Goal: Task Accomplishment & Management: Use online tool/utility

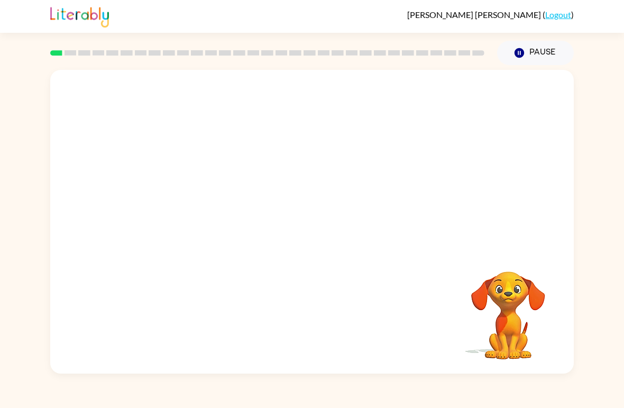
click at [279, 162] on video "Your browser must support playing .mp4 files to use Literably. Please try using…" at bounding box center [311, 159] width 523 height 179
click at [282, 160] on video "Your browser must support playing .mp4 files to use Literably. Please try using…" at bounding box center [311, 159] width 523 height 179
click at [318, 222] on icon "button" at bounding box center [312, 227] width 19 height 19
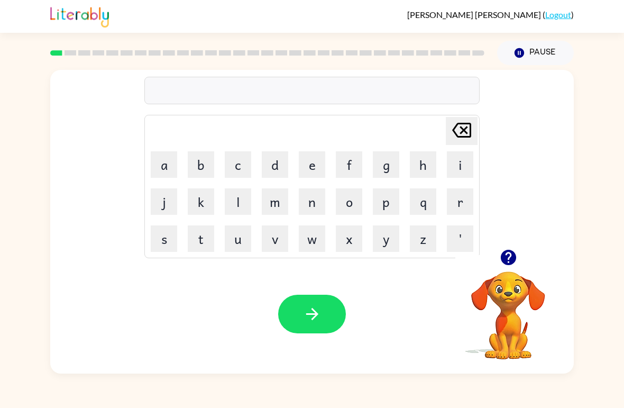
click at [349, 194] on button "o" at bounding box center [349, 201] width 26 height 26
click at [468, 125] on icon "[PERSON_NAME] last character input" at bounding box center [461, 129] width 25 height 25
click at [206, 172] on button "b" at bounding box center [201, 164] width 26 height 26
click at [352, 198] on button "o" at bounding box center [349, 201] width 26 height 26
click at [455, 193] on button "r" at bounding box center [460, 201] width 26 height 26
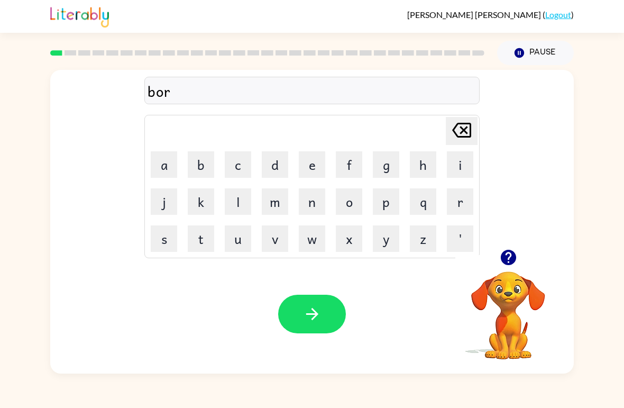
click at [270, 161] on button "d" at bounding box center [275, 164] width 26 height 26
click at [317, 163] on button "e" at bounding box center [312, 164] width 26 height 26
click at [456, 201] on button "r" at bounding box center [460, 201] width 26 height 26
click at [331, 308] on button "button" at bounding box center [312, 314] width 68 height 39
click at [235, 163] on button "c" at bounding box center [238, 164] width 26 height 26
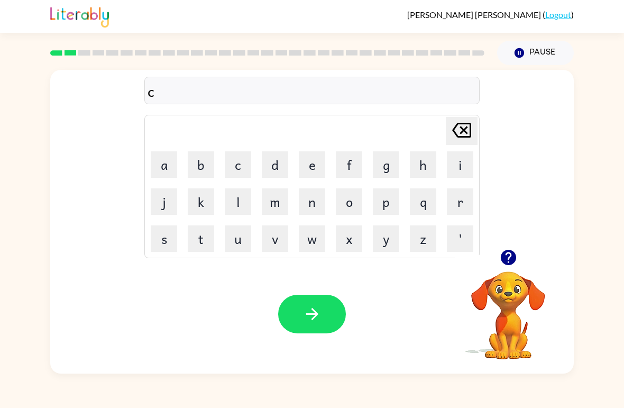
click at [357, 197] on button "o" at bounding box center [349, 201] width 26 height 26
click at [318, 232] on button "w" at bounding box center [312, 238] width 26 height 26
click at [201, 230] on button "t" at bounding box center [201, 238] width 26 height 26
click at [320, 308] on icon "button" at bounding box center [312, 314] width 19 height 19
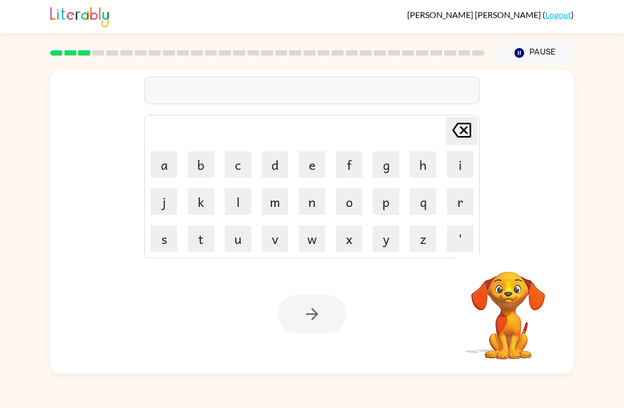
click at [240, 204] on button "l" at bounding box center [238, 201] width 26 height 26
click at [347, 200] on button "o" at bounding box center [349, 201] width 26 height 26
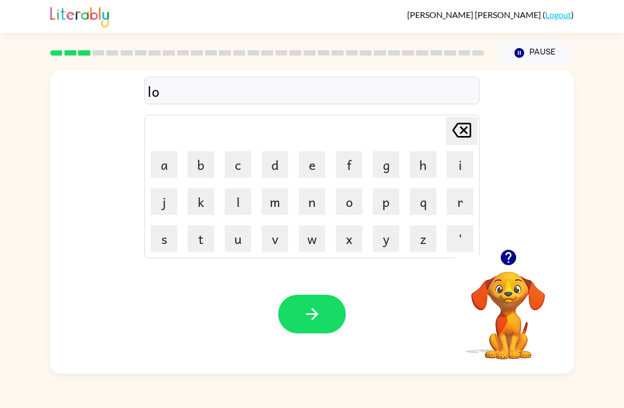
click at [238, 170] on button "c" at bounding box center [238, 164] width 26 height 26
click at [162, 159] on button "a" at bounding box center [164, 164] width 26 height 26
click at [202, 232] on button "t" at bounding box center [201, 238] width 26 height 26
click at [314, 169] on button "e" at bounding box center [312, 164] width 26 height 26
click at [304, 300] on button "button" at bounding box center [312, 314] width 68 height 39
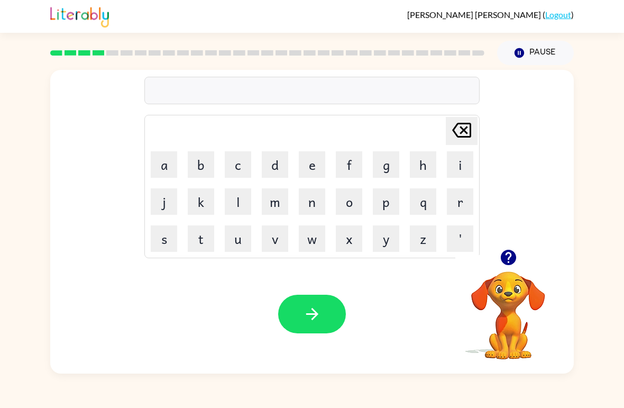
click at [237, 241] on button "u" at bounding box center [238, 238] width 26 height 26
click at [449, 170] on button "i" at bounding box center [460, 164] width 26 height 26
click at [307, 195] on button "n" at bounding box center [312, 201] width 26 height 26
click at [458, 124] on icon at bounding box center [461, 130] width 19 height 15
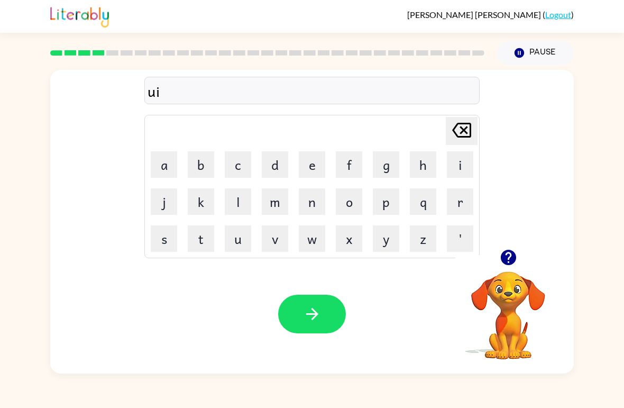
click at [462, 131] on icon at bounding box center [461, 130] width 19 height 15
click at [203, 237] on button "t" at bounding box center [201, 238] width 26 height 26
click at [241, 238] on button "u" at bounding box center [238, 238] width 26 height 26
click at [451, 163] on button "i" at bounding box center [460, 164] width 26 height 26
click at [315, 202] on button "n" at bounding box center [312, 201] width 26 height 26
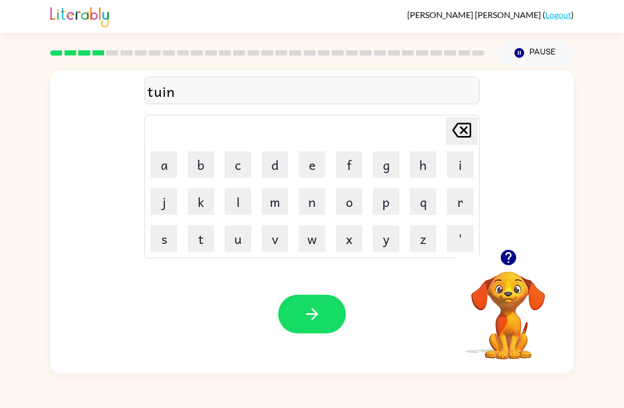
click at [454, 133] on icon at bounding box center [461, 130] width 19 height 15
click at [446, 136] on button "[PERSON_NAME] last character input" at bounding box center [462, 131] width 32 height 28
click at [446, 127] on button "[PERSON_NAME] last character input" at bounding box center [462, 131] width 32 height 28
click at [316, 241] on button "w" at bounding box center [312, 238] width 26 height 26
click at [457, 165] on button "i" at bounding box center [460, 164] width 26 height 26
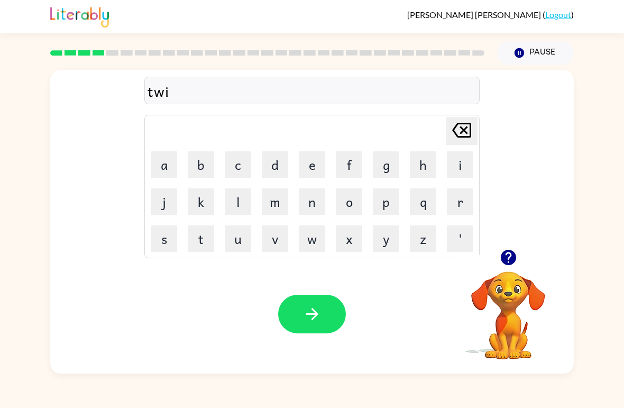
click at [310, 199] on button "n" at bounding box center [312, 201] width 26 height 26
click at [329, 318] on button "button" at bounding box center [312, 314] width 68 height 39
click at [310, 196] on button "n" at bounding box center [312, 201] width 26 height 26
click at [309, 166] on button "e" at bounding box center [312, 164] width 26 height 26
click at [165, 169] on button "a" at bounding box center [164, 164] width 26 height 26
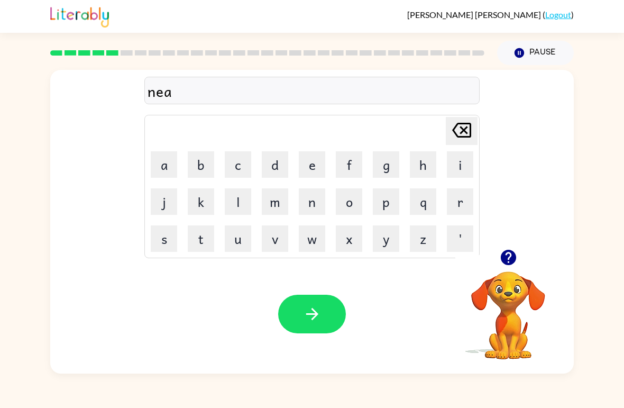
click at [457, 203] on button "r" at bounding box center [460, 201] width 26 height 26
click at [238, 200] on button "l" at bounding box center [238, 201] width 26 height 26
click at [392, 232] on button "y" at bounding box center [386, 238] width 26 height 26
click at [311, 295] on button "button" at bounding box center [312, 314] width 68 height 39
click at [199, 167] on button "b" at bounding box center [201, 164] width 26 height 26
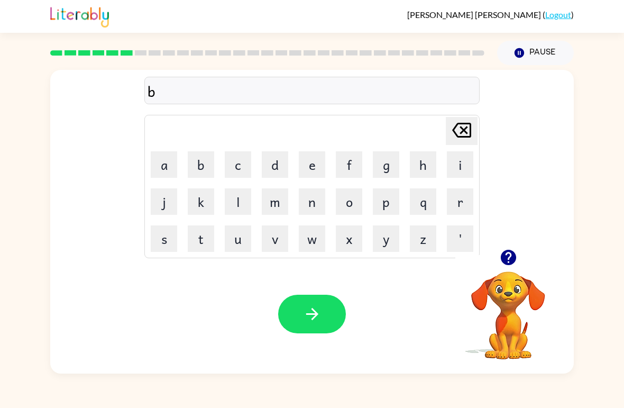
click at [322, 168] on button "e" at bounding box center [312, 164] width 26 height 26
click at [425, 164] on button "h" at bounding box center [423, 164] width 26 height 26
click at [455, 167] on button "i" at bounding box center [460, 164] width 26 height 26
click at [311, 195] on button "n" at bounding box center [312, 201] width 26 height 26
click at [276, 163] on button "d" at bounding box center [275, 164] width 26 height 26
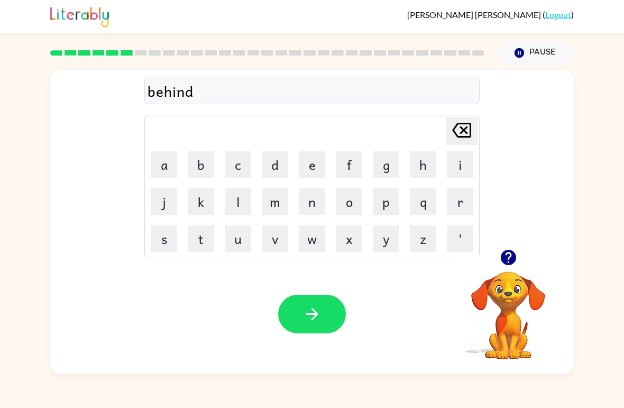
click at [319, 306] on icon "button" at bounding box center [312, 314] width 19 height 19
click at [206, 235] on button "t" at bounding box center [201, 238] width 26 height 26
click at [456, 202] on button "r" at bounding box center [460, 201] width 26 height 26
click at [461, 159] on button "i" at bounding box center [460, 164] width 26 height 26
click at [237, 164] on button "c" at bounding box center [238, 164] width 26 height 26
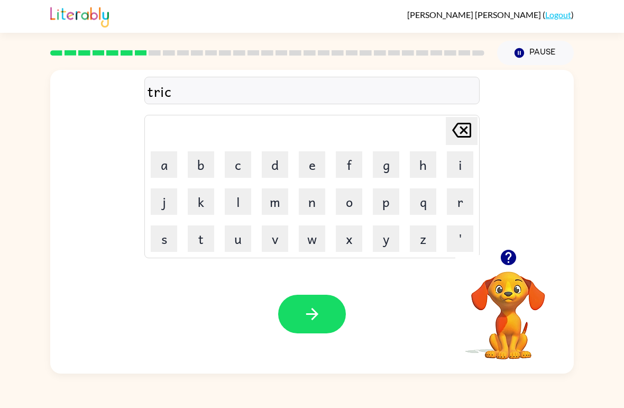
click at [201, 198] on button "k" at bounding box center [201, 201] width 26 height 26
click at [242, 201] on button "l" at bounding box center [238, 201] width 26 height 26
click at [317, 163] on button "e" at bounding box center [312, 164] width 26 height 26
click at [292, 301] on button "button" at bounding box center [312, 314] width 68 height 39
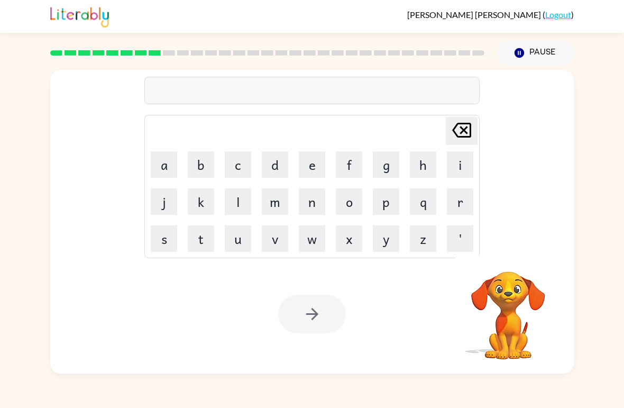
click at [274, 202] on button "m" at bounding box center [275, 201] width 26 height 26
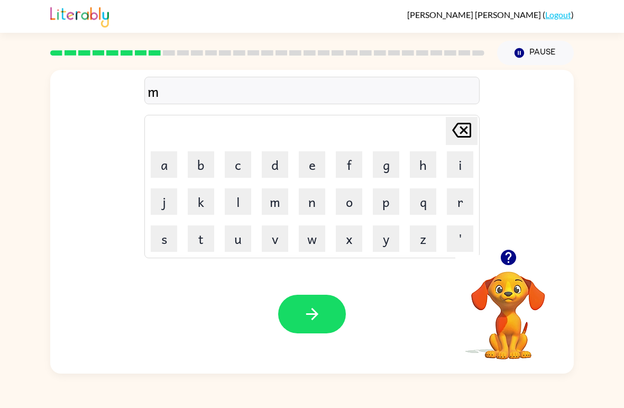
click at [455, 164] on button "i" at bounding box center [460, 164] width 26 height 26
click at [460, 201] on button "r" at bounding box center [460, 201] width 26 height 26
click at [164, 167] on button "a" at bounding box center [164, 164] width 26 height 26
click at [241, 165] on button "c" at bounding box center [238, 164] width 26 height 26
click at [165, 162] on button "a" at bounding box center [164, 164] width 26 height 26
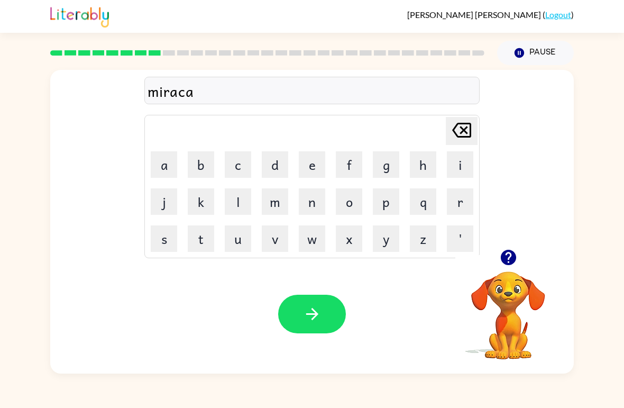
click at [238, 192] on button "l" at bounding box center [238, 201] width 26 height 26
click at [336, 313] on button "button" at bounding box center [312, 314] width 68 height 39
click at [309, 203] on button "n" at bounding box center [312, 201] width 26 height 26
click at [452, 159] on button "i" at bounding box center [460, 164] width 26 height 26
click at [282, 198] on button "m" at bounding box center [275, 201] width 26 height 26
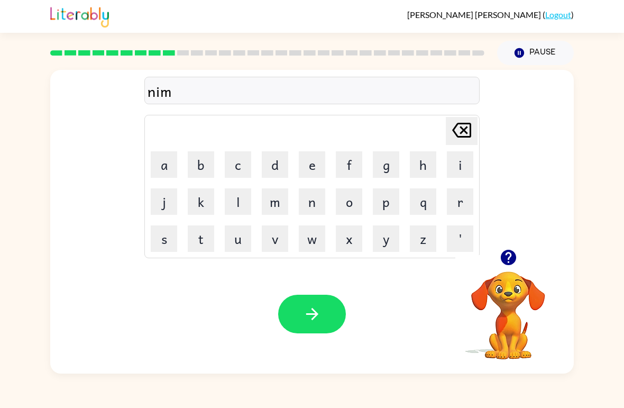
click at [203, 162] on button "b" at bounding box center [201, 164] width 26 height 26
click at [236, 205] on button "l" at bounding box center [238, 201] width 26 height 26
click at [313, 159] on button "e" at bounding box center [312, 164] width 26 height 26
click at [327, 307] on button "button" at bounding box center [312, 314] width 68 height 39
click at [230, 243] on button "u" at bounding box center [238, 238] width 26 height 26
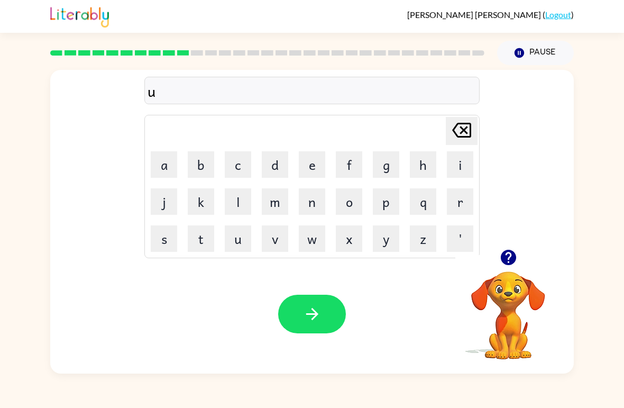
click at [313, 201] on button "n" at bounding box center [312, 201] width 26 height 26
click at [348, 159] on button "f" at bounding box center [349, 164] width 26 height 26
click at [353, 196] on button "o" at bounding box center [349, 201] width 26 height 26
click at [245, 201] on button "l" at bounding box center [238, 201] width 26 height 26
click at [273, 162] on button "d" at bounding box center [275, 164] width 26 height 26
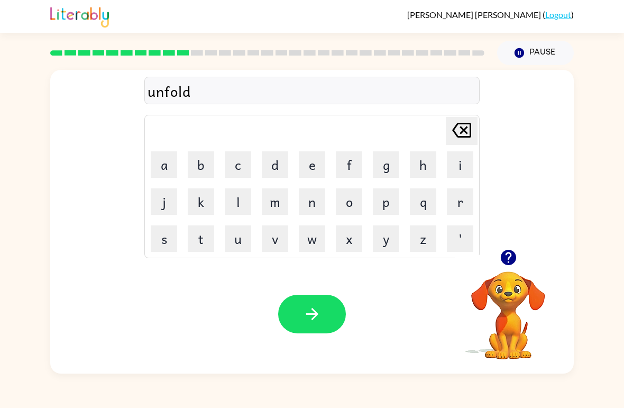
click at [323, 315] on button "button" at bounding box center [312, 314] width 68 height 39
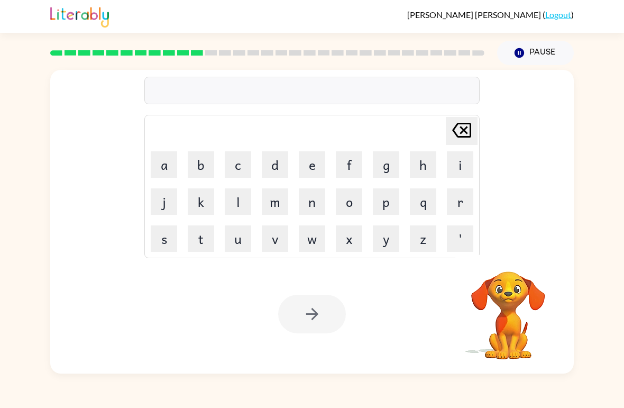
click at [265, 233] on button "v" at bounding box center [275, 238] width 26 height 26
click at [350, 204] on button "o" at bounding box center [349, 201] width 26 height 26
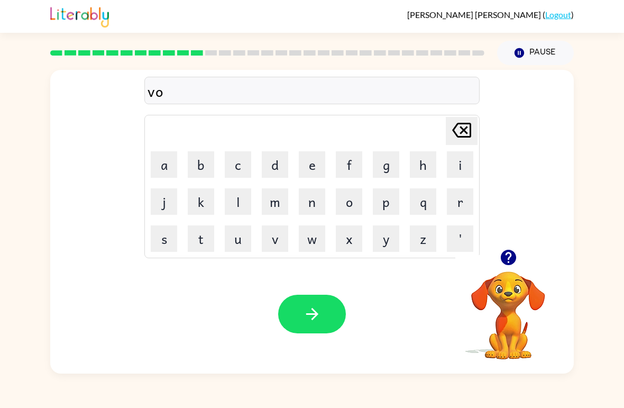
click at [205, 234] on button "t" at bounding box center [201, 238] width 26 height 26
click at [310, 167] on button "e" at bounding box center [312, 164] width 26 height 26
click at [311, 311] on icon "button" at bounding box center [312, 314] width 19 height 19
click at [314, 168] on button "e" at bounding box center [312, 164] width 26 height 26
click at [274, 166] on button "d" at bounding box center [275, 164] width 26 height 26
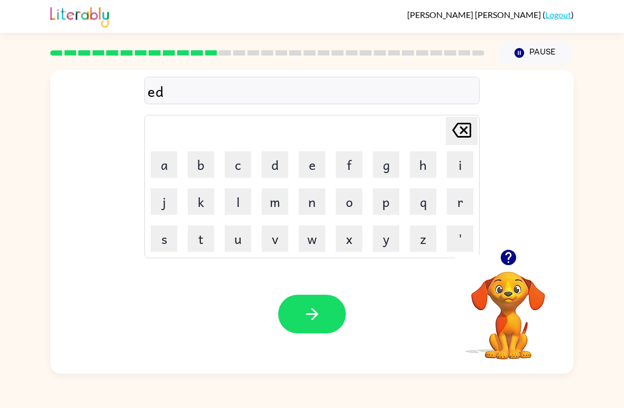
click at [200, 236] on button "t" at bounding box center [201, 238] width 26 height 26
click at [456, 166] on button "i" at bounding box center [460, 164] width 26 height 26
click at [268, 205] on button "m" at bounding box center [275, 201] width 26 height 26
click at [314, 164] on button "e" at bounding box center [312, 164] width 26 height 26
click at [464, 137] on icon at bounding box center [461, 130] width 19 height 15
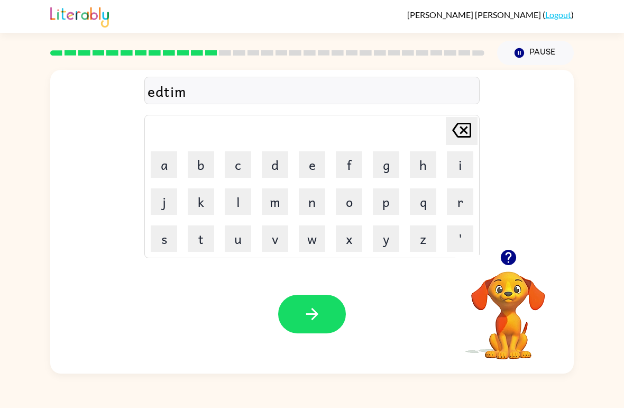
click at [460, 130] on icon "[PERSON_NAME] last character input" at bounding box center [461, 129] width 25 height 25
click at [460, 129] on icon "[PERSON_NAME] last character input" at bounding box center [461, 129] width 25 height 25
click at [456, 131] on icon "[PERSON_NAME] last character input" at bounding box center [461, 129] width 25 height 25
click at [462, 130] on icon at bounding box center [461, 130] width 19 height 15
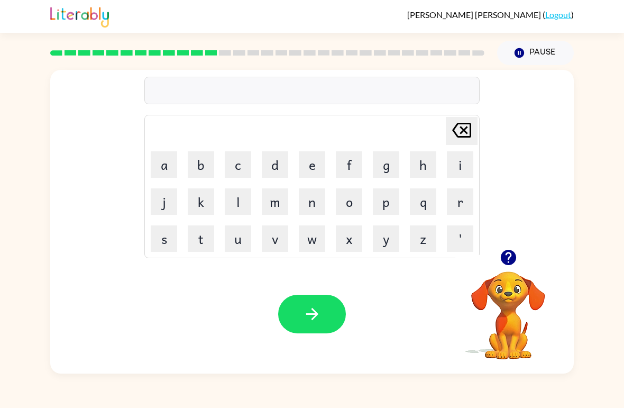
click at [205, 165] on button "b" at bounding box center [201, 164] width 26 height 26
click at [312, 164] on button "e" at bounding box center [312, 164] width 26 height 26
click at [277, 168] on button "d" at bounding box center [275, 164] width 26 height 26
click at [198, 237] on button "t" at bounding box center [201, 238] width 26 height 26
click at [459, 166] on button "i" at bounding box center [460, 164] width 26 height 26
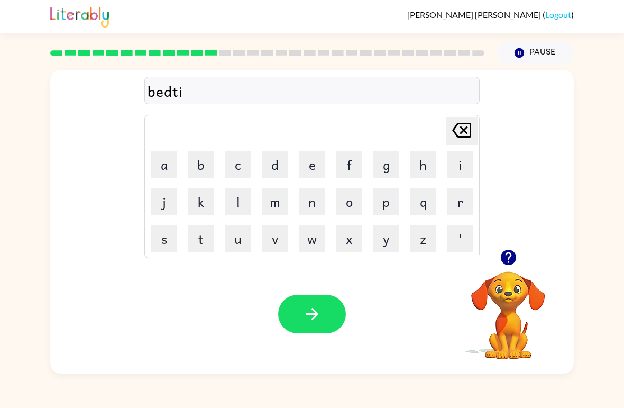
click at [286, 200] on button "m" at bounding box center [275, 201] width 26 height 26
click at [309, 167] on button "e" at bounding box center [312, 164] width 26 height 26
click at [330, 310] on button "button" at bounding box center [312, 314] width 68 height 39
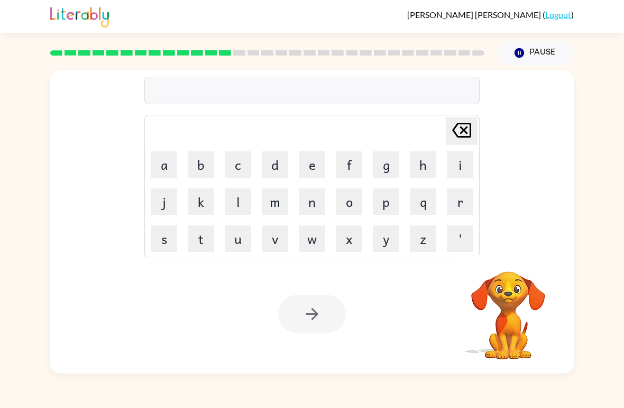
click at [348, 157] on button "f" at bounding box center [349, 164] width 26 height 26
click at [462, 173] on button "i" at bounding box center [460, 164] width 26 height 26
click at [206, 235] on button "t" at bounding box center [201, 238] width 26 height 26
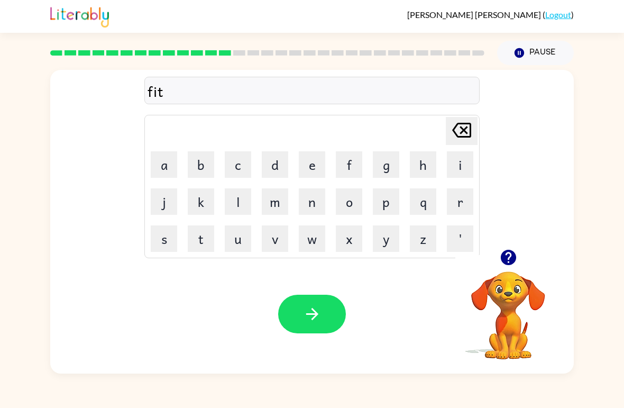
click at [315, 198] on button "n" at bounding box center [312, 201] width 26 height 26
click at [315, 159] on button "e" at bounding box center [312, 164] width 26 height 26
click at [163, 241] on button "s" at bounding box center [164, 238] width 26 height 26
click at [311, 313] on icon "button" at bounding box center [312, 314] width 19 height 19
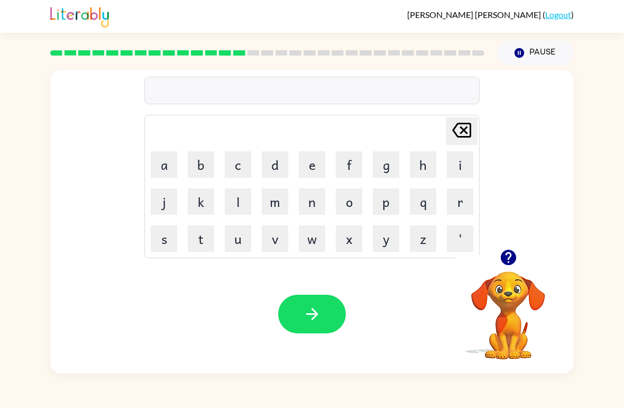
click at [270, 167] on button "d" at bounding box center [275, 164] width 26 height 26
click at [241, 198] on button "l" at bounding box center [238, 201] width 26 height 26
click at [176, 164] on button "a" at bounding box center [164, 164] width 26 height 26
click at [383, 227] on button "y" at bounding box center [386, 238] width 26 height 26
click at [297, 315] on button "button" at bounding box center [312, 314] width 68 height 39
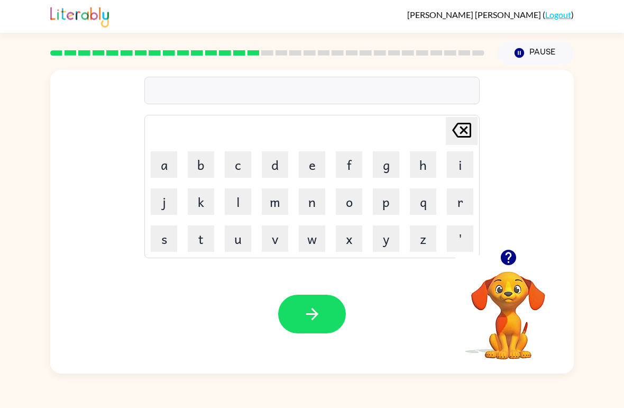
click at [201, 235] on button "t" at bounding box center [201, 238] width 26 height 26
click at [310, 166] on button "e" at bounding box center [312, 164] width 26 height 26
click at [460, 202] on button "r" at bounding box center [460, 201] width 26 height 26
click at [466, 120] on icon "[PERSON_NAME] last character input" at bounding box center [461, 129] width 25 height 25
click at [162, 167] on button "a" at bounding box center [164, 164] width 26 height 26
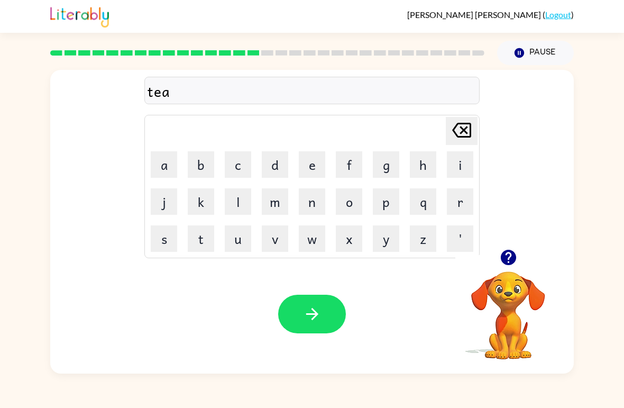
click at [456, 196] on button "r" at bounding box center [460, 201] width 26 height 26
click at [274, 201] on button "m" at bounding box center [275, 201] width 26 height 26
click at [307, 309] on icon "button" at bounding box center [312, 314] width 19 height 19
click at [171, 234] on button "s" at bounding box center [164, 238] width 26 height 26
click at [316, 167] on button "e" at bounding box center [312, 164] width 26 height 26
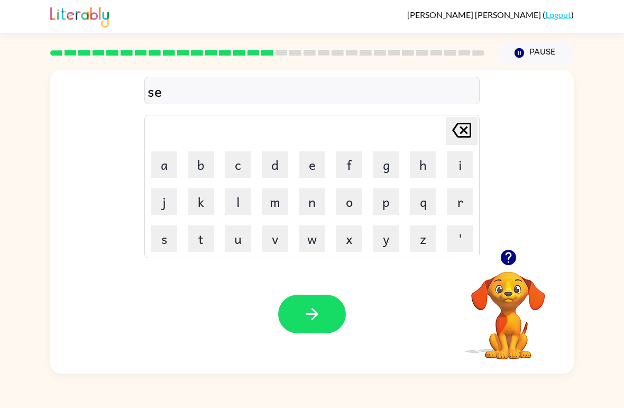
click at [208, 239] on button "t" at bounding box center [201, 238] width 26 height 26
click at [322, 314] on button "button" at bounding box center [312, 314] width 68 height 39
click at [201, 164] on button "b" at bounding box center [201, 164] width 26 height 26
click at [455, 202] on button "r" at bounding box center [460, 201] width 26 height 26
click at [463, 164] on button "i" at bounding box center [460, 164] width 26 height 26
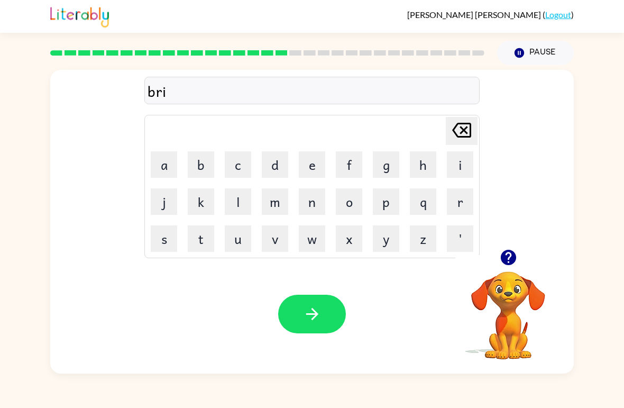
click at [279, 200] on button "m" at bounding box center [275, 201] width 26 height 26
click at [454, 170] on button "i" at bounding box center [460, 164] width 26 height 26
click at [315, 206] on button "n" at bounding box center [312, 201] width 26 height 26
click at [385, 164] on button "g" at bounding box center [386, 164] width 26 height 26
click at [311, 301] on button "button" at bounding box center [312, 314] width 68 height 39
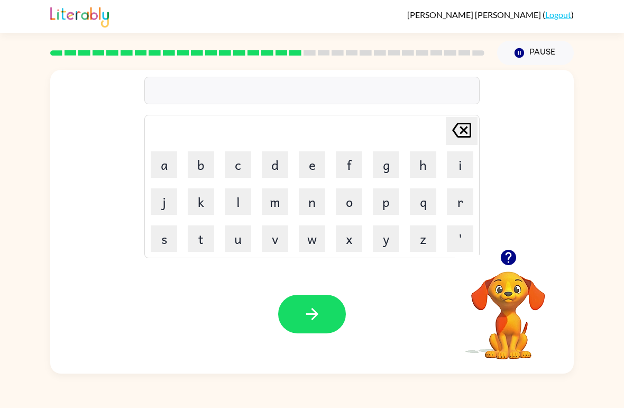
click at [387, 197] on button "p" at bounding box center [386, 201] width 26 height 26
click at [243, 200] on button "l" at bounding box center [238, 201] width 26 height 26
click at [169, 166] on button "a" at bounding box center [164, 164] width 26 height 26
click at [161, 238] on button "s" at bounding box center [164, 238] width 26 height 26
click at [208, 236] on button "t" at bounding box center [201, 238] width 26 height 26
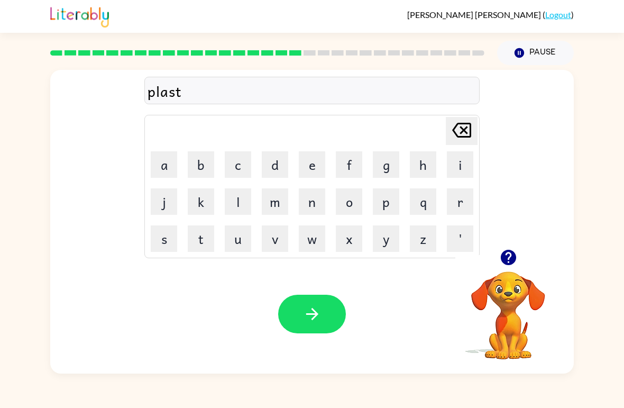
click at [454, 167] on button "i" at bounding box center [460, 164] width 26 height 26
click at [238, 170] on button "c" at bounding box center [238, 164] width 26 height 26
click at [306, 302] on button "button" at bounding box center [312, 314] width 68 height 39
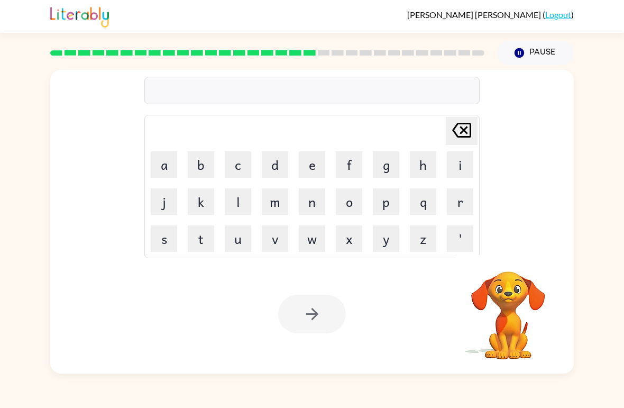
click at [276, 166] on button "d" at bounding box center [275, 164] width 26 height 26
click at [457, 169] on button "i" at bounding box center [460, 164] width 26 height 26
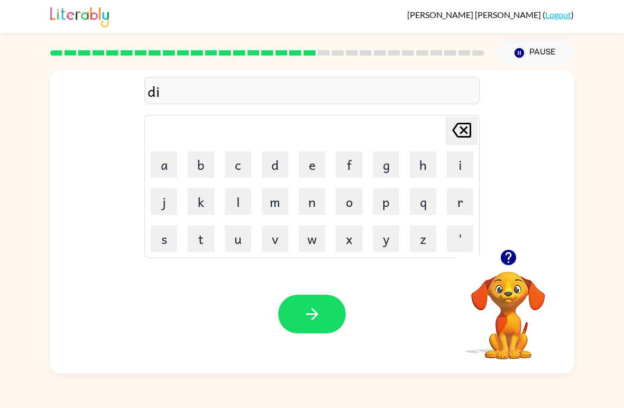
click at [171, 238] on button "s" at bounding box center [164, 238] width 26 height 26
click at [389, 199] on button "p" at bounding box center [386, 201] width 26 height 26
click at [249, 200] on button "l" at bounding box center [238, 201] width 26 height 26
click at [389, 235] on button "y" at bounding box center [386, 238] width 26 height 26
click at [288, 315] on button "button" at bounding box center [312, 314] width 68 height 39
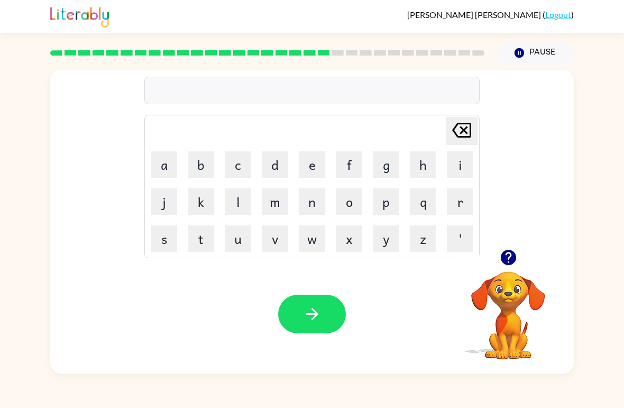
click at [273, 158] on button "d" at bounding box center [275, 164] width 26 height 26
click at [242, 233] on button "u" at bounding box center [238, 238] width 26 height 26
click at [167, 230] on button "s" at bounding box center [164, 238] width 26 height 26
click at [204, 238] on button "t" at bounding box center [201, 238] width 26 height 26
click at [310, 168] on button "e" at bounding box center [312, 164] width 26 height 26
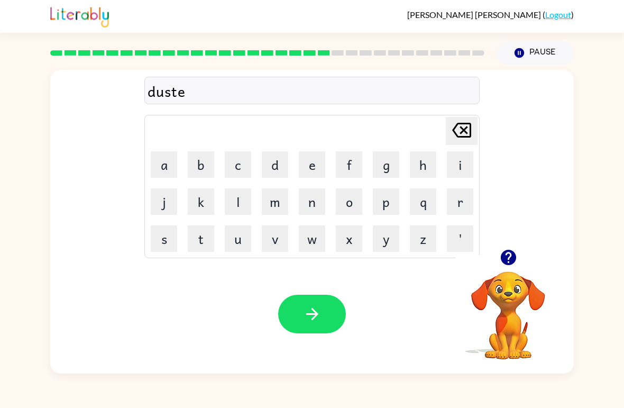
click at [268, 164] on button "d" at bounding box center [275, 164] width 26 height 26
click at [300, 308] on button "button" at bounding box center [312, 314] width 68 height 39
click at [244, 165] on button "c" at bounding box center [238, 164] width 26 height 26
click at [304, 164] on button "e" at bounding box center [312, 164] width 26 height 26
click at [310, 201] on button "n" at bounding box center [312, 201] width 26 height 26
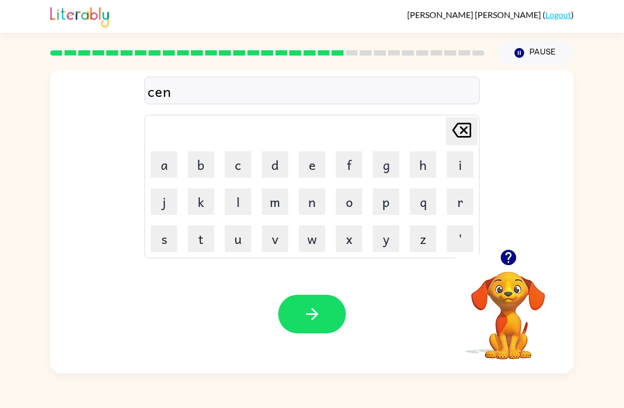
click at [201, 234] on button "t" at bounding box center [201, 238] width 26 height 26
click at [170, 163] on button "a" at bounding box center [164, 164] width 26 height 26
click at [466, 124] on icon at bounding box center [461, 130] width 19 height 15
click at [312, 159] on button "e" at bounding box center [312, 164] width 26 height 26
click at [398, 194] on button "p" at bounding box center [386, 201] width 26 height 26
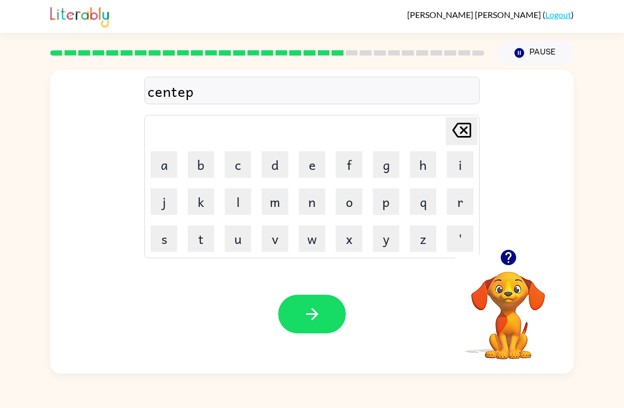
click at [464, 164] on button "i" at bounding box center [460, 164] width 26 height 26
click at [265, 160] on button "d" at bounding box center [275, 164] width 26 height 26
click at [300, 307] on button "button" at bounding box center [312, 314] width 68 height 39
click at [460, 203] on button "r" at bounding box center [460, 201] width 26 height 26
click at [167, 167] on button "a" at bounding box center [164, 164] width 26 height 26
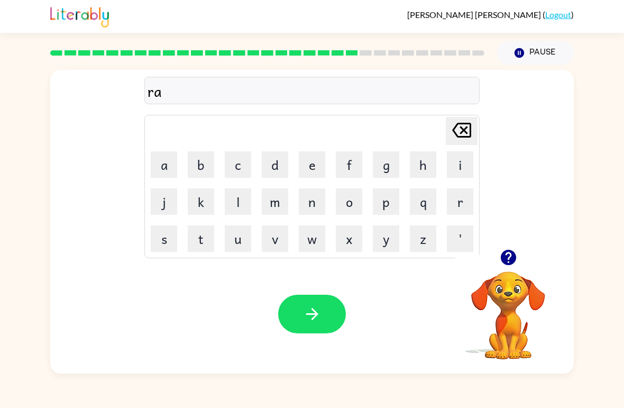
click at [458, 170] on button "i" at bounding box center [460, 164] width 26 height 26
click at [309, 198] on button "n" at bounding box center [312, 201] width 26 height 26
click at [238, 164] on button "c" at bounding box center [238, 164] width 26 height 26
click at [351, 205] on button "o" at bounding box center [349, 201] width 26 height 26
click at [169, 165] on button "a" at bounding box center [164, 164] width 26 height 26
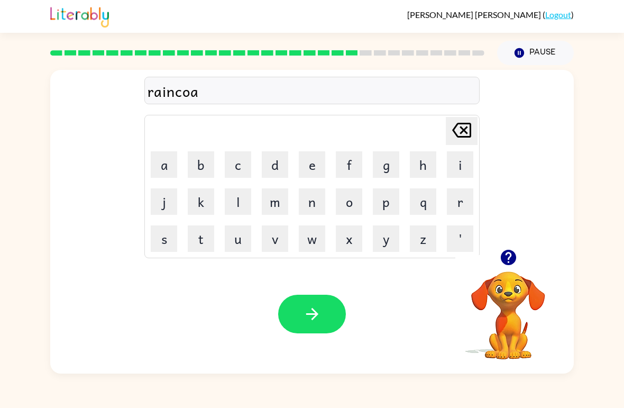
click at [194, 239] on button "t" at bounding box center [201, 238] width 26 height 26
click at [308, 310] on icon "button" at bounding box center [312, 314] width 19 height 19
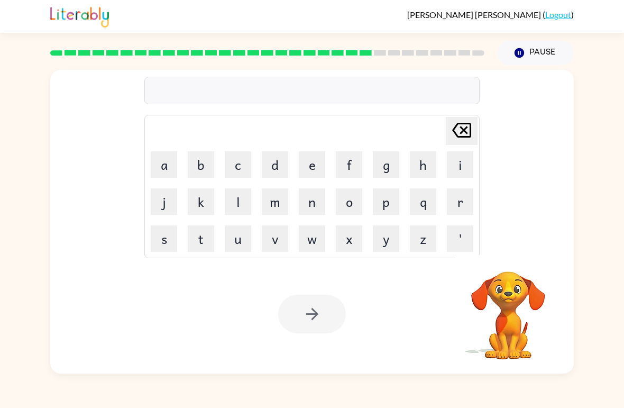
click at [277, 204] on button "m" at bounding box center [275, 201] width 26 height 26
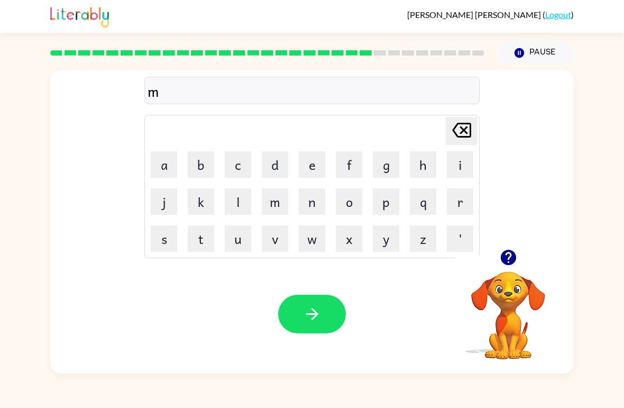
click at [167, 158] on button "a" at bounding box center [164, 164] width 26 height 26
click at [455, 200] on button "r" at bounding box center [460, 201] width 26 height 26
click at [203, 200] on button "k" at bounding box center [201, 201] width 26 height 26
click at [313, 168] on button "e" at bounding box center [312, 164] width 26 height 26
click at [461, 200] on button "r" at bounding box center [460, 201] width 26 height 26
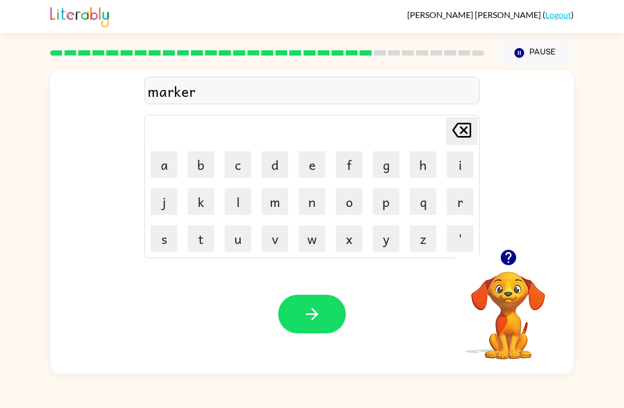
click at [301, 315] on button "button" at bounding box center [312, 314] width 68 height 39
click at [159, 162] on button "a" at bounding box center [164, 164] width 26 height 26
click at [205, 166] on button "b" at bounding box center [201, 164] width 26 height 26
click at [461, 124] on icon at bounding box center [461, 130] width 19 height 15
click at [274, 169] on button "d" at bounding box center [275, 164] width 26 height 26
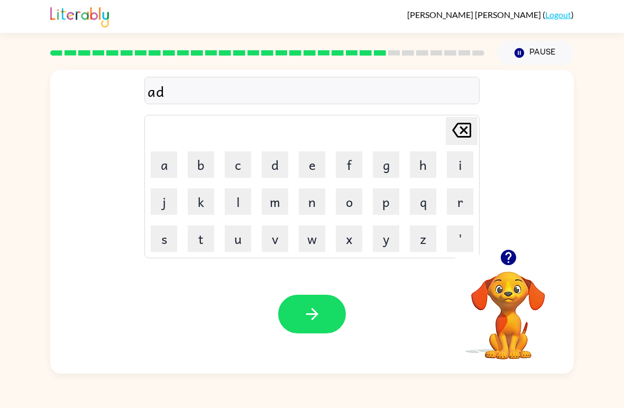
click at [280, 243] on button "v" at bounding box center [275, 238] width 26 height 26
click at [168, 166] on button "a" at bounding box center [164, 164] width 26 height 26
click at [315, 202] on button "n" at bounding box center [312, 201] width 26 height 26
click at [238, 157] on button "c" at bounding box center [238, 164] width 26 height 26
click at [447, 169] on button "i" at bounding box center [460, 164] width 26 height 26
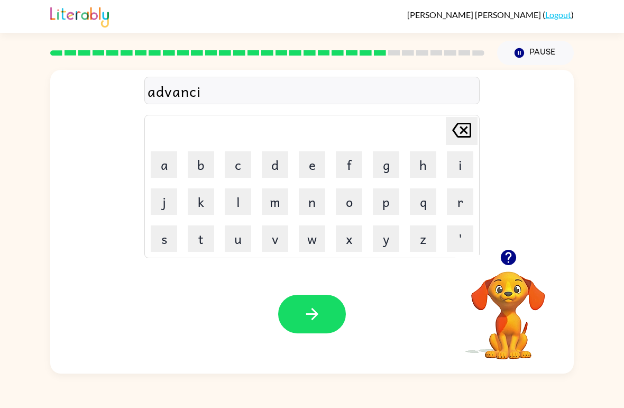
click at [318, 199] on button "n" at bounding box center [312, 201] width 26 height 26
click at [381, 166] on button "g" at bounding box center [386, 164] width 26 height 26
click at [319, 319] on icon "button" at bounding box center [312, 314] width 19 height 19
click at [383, 166] on button "g" at bounding box center [386, 164] width 26 height 26
click at [346, 203] on button "o" at bounding box center [349, 201] width 26 height 26
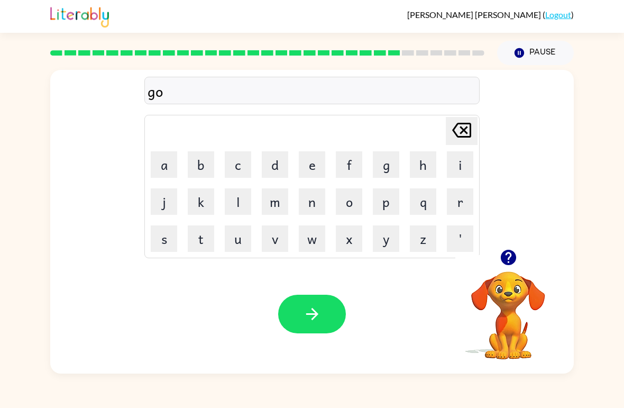
click at [201, 166] on button "b" at bounding box center [201, 164] width 26 height 26
click at [234, 204] on button "l" at bounding box center [238, 201] width 26 height 26
click at [458, 171] on button "i" at bounding box center [460, 164] width 26 height 26
click at [309, 206] on button "n" at bounding box center [312, 201] width 26 height 26
click at [386, 163] on button "g" at bounding box center [386, 164] width 26 height 26
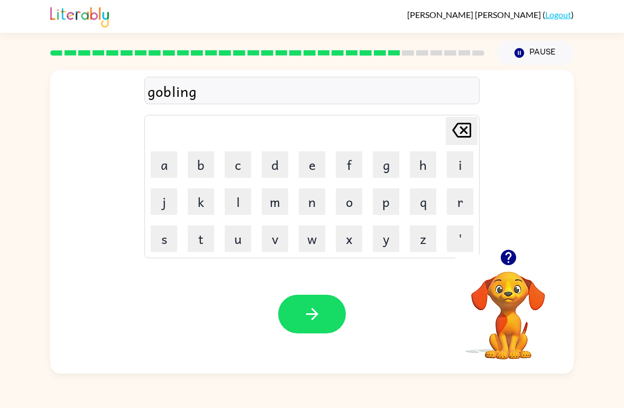
click at [310, 301] on button "button" at bounding box center [312, 314] width 68 height 39
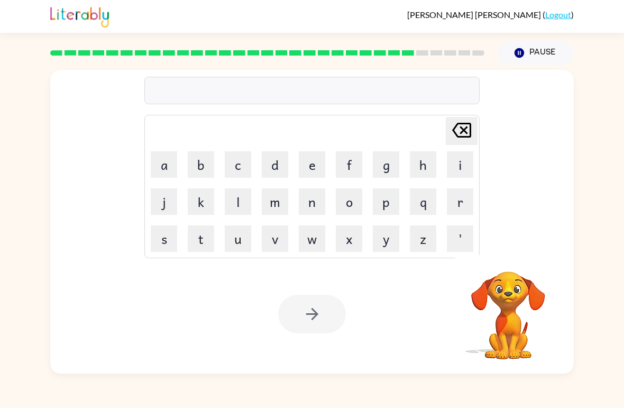
click at [389, 163] on button "g" at bounding box center [386, 164] width 26 height 26
click at [356, 199] on button "o" at bounding box center [349, 201] width 26 height 26
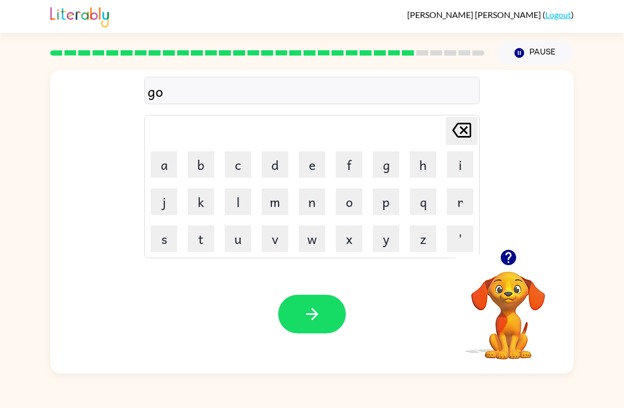
click at [283, 242] on button "v" at bounding box center [275, 238] width 26 height 26
click at [315, 168] on button "e" at bounding box center [312, 164] width 26 height 26
click at [448, 203] on button "r" at bounding box center [460, 201] width 26 height 26
click at [276, 203] on button "m" at bounding box center [275, 201] width 26 height 26
click at [310, 164] on button "e" at bounding box center [312, 164] width 26 height 26
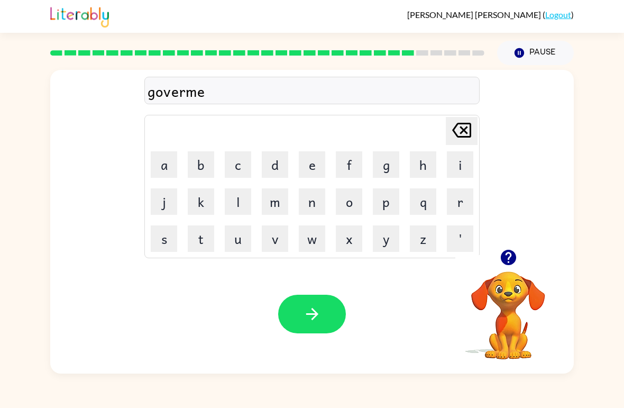
click at [310, 205] on button "n" at bounding box center [312, 201] width 26 height 26
click at [203, 234] on button "t" at bounding box center [201, 238] width 26 height 26
click at [306, 299] on button "button" at bounding box center [312, 314] width 68 height 39
click at [162, 235] on button "s" at bounding box center [164, 238] width 26 height 26
click at [203, 237] on button "t" at bounding box center [201, 238] width 26 height 26
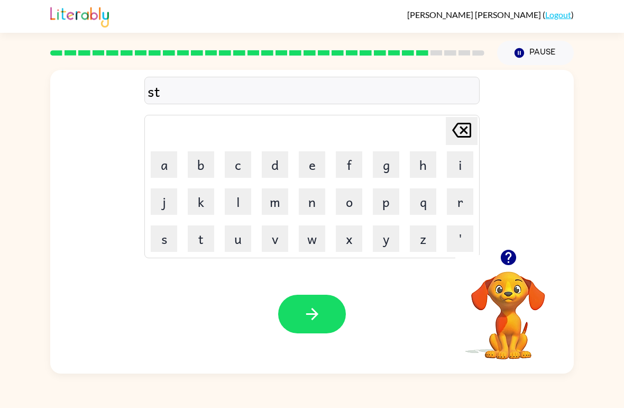
click at [462, 199] on button "r" at bounding box center [460, 201] width 26 height 26
click at [169, 158] on button "a" at bounding box center [164, 164] width 26 height 26
click at [453, 169] on button "i" at bounding box center [460, 164] width 26 height 26
click at [324, 201] on button "n" at bounding box center [312, 201] width 26 height 26
click at [310, 297] on button "button" at bounding box center [312, 314] width 68 height 39
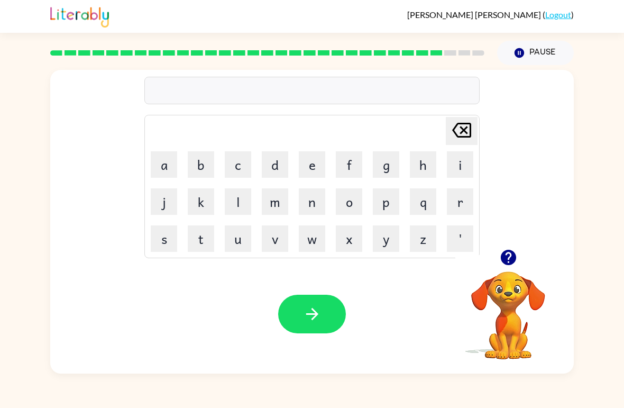
click at [164, 238] on button "s" at bounding box center [164, 238] width 26 height 26
click at [434, 164] on button "h" at bounding box center [423, 164] width 26 height 26
click at [171, 167] on button "a" at bounding box center [164, 164] width 26 height 26
click at [389, 203] on button "p" at bounding box center [386, 201] width 26 height 26
click at [305, 162] on button "e" at bounding box center [312, 164] width 26 height 26
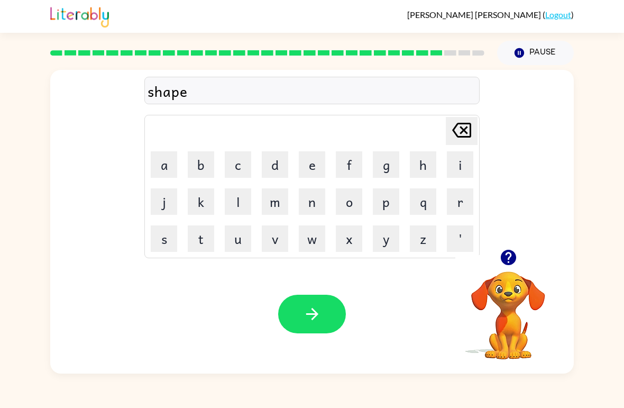
click at [324, 306] on button "button" at bounding box center [312, 314] width 68 height 39
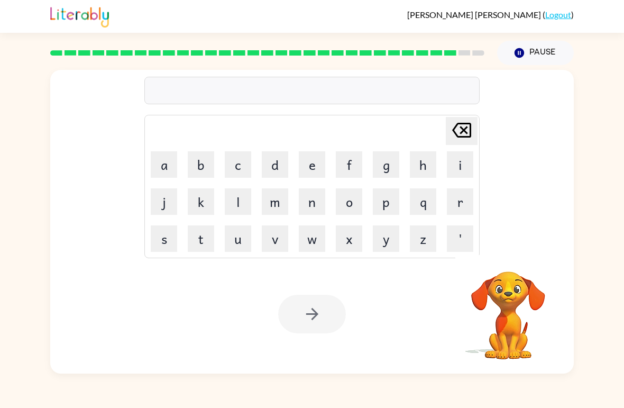
click at [305, 167] on button "e" at bounding box center [312, 164] width 26 height 26
click at [350, 234] on button "x" at bounding box center [349, 238] width 26 height 26
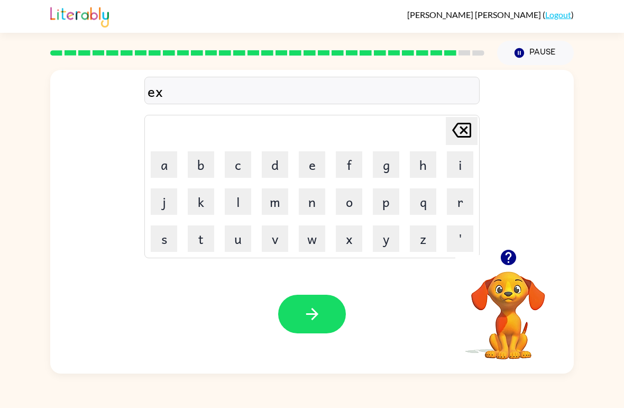
click at [315, 164] on button "e" at bounding box center [312, 164] width 26 height 26
click at [245, 200] on button "l" at bounding box center [238, 201] width 26 height 26
click at [238, 203] on button "l" at bounding box center [238, 201] width 26 height 26
click at [310, 168] on button "e" at bounding box center [312, 164] width 26 height 26
click at [311, 203] on button "n" at bounding box center [312, 201] width 26 height 26
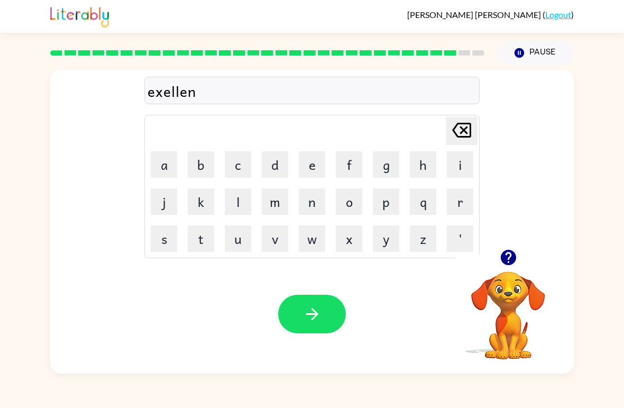
click at [453, 139] on icon "[PERSON_NAME] last character input" at bounding box center [461, 129] width 25 height 25
click at [454, 133] on icon at bounding box center [461, 130] width 19 height 15
click at [315, 162] on button "e" at bounding box center [312, 164] width 26 height 26
click at [315, 205] on button "n" at bounding box center [312, 201] width 26 height 26
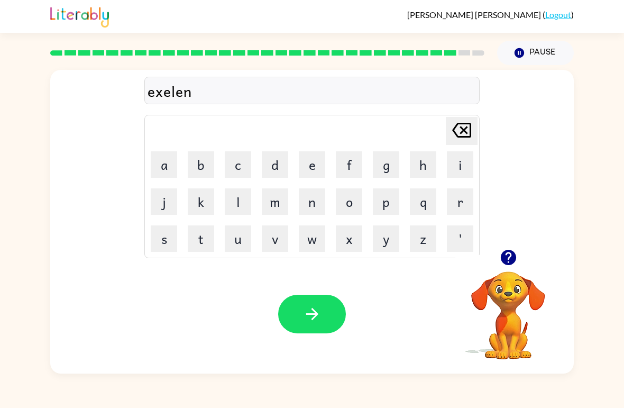
click at [200, 235] on button "t" at bounding box center [201, 238] width 26 height 26
click at [309, 310] on icon "button" at bounding box center [312, 314] width 19 height 19
click at [167, 201] on button "j" at bounding box center [164, 201] width 26 height 26
click at [343, 194] on button "o" at bounding box center [349, 201] width 26 height 26
click at [203, 165] on button "b" at bounding box center [201, 164] width 26 height 26
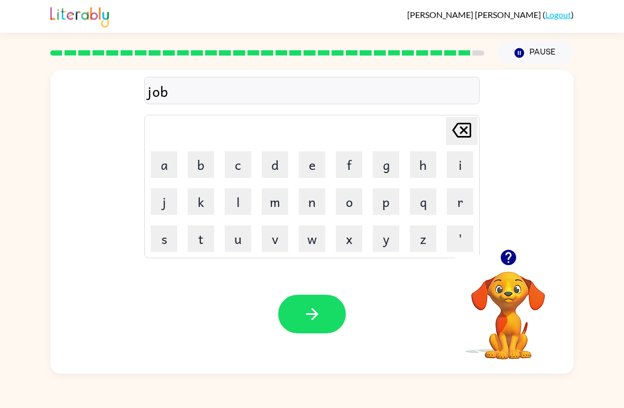
click at [461, 126] on icon "[PERSON_NAME] last character input" at bounding box center [461, 129] width 25 height 25
click at [205, 167] on button "b" at bounding box center [201, 164] width 26 height 26
click at [453, 193] on button "r" at bounding box center [460, 201] width 26 height 26
click at [157, 162] on button "a" at bounding box center [164, 164] width 26 height 26
click at [206, 203] on button "k" at bounding box center [201, 201] width 26 height 26
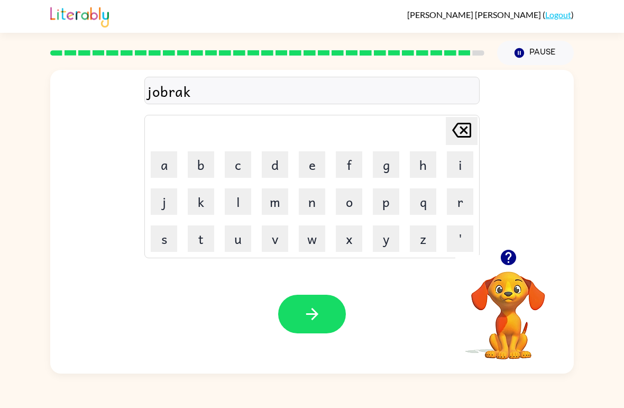
click at [317, 166] on button "e" at bounding box center [312, 164] width 26 height 26
click at [464, 201] on button "r" at bounding box center [460, 201] width 26 height 26
click at [315, 307] on icon "button" at bounding box center [312, 314] width 19 height 19
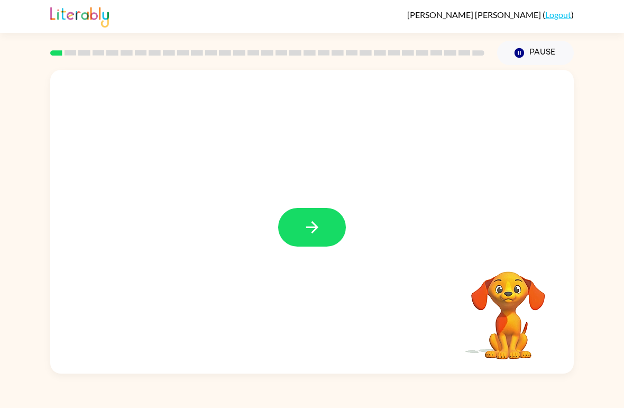
click at [314, 227] on icon "button" at bounding box center [312, 227] width 12 height 12
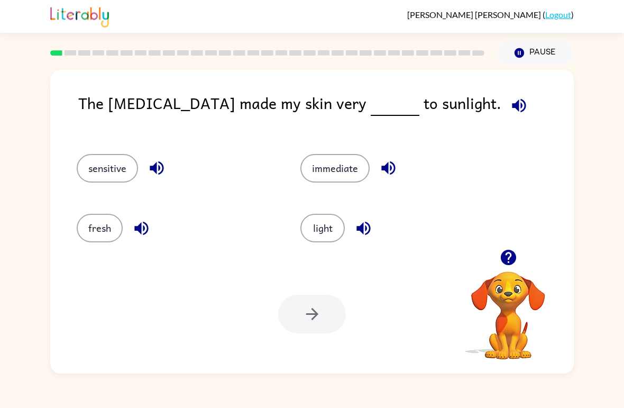
click at [122, 169] on button "sensitive" at bounding box center [107, 168] width 61 height 29
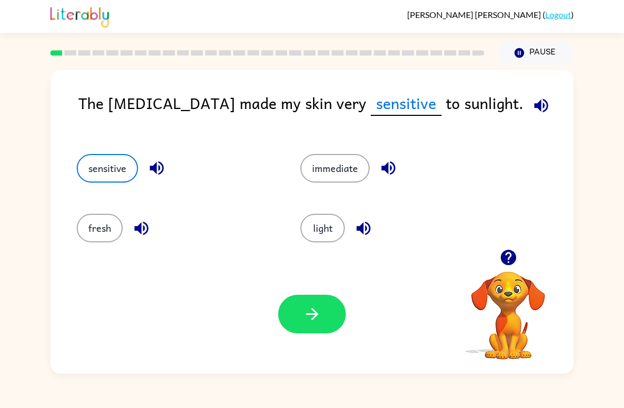
click at [309, 307] on icon "button" at bounding box center [312, 314] width 19 height 19
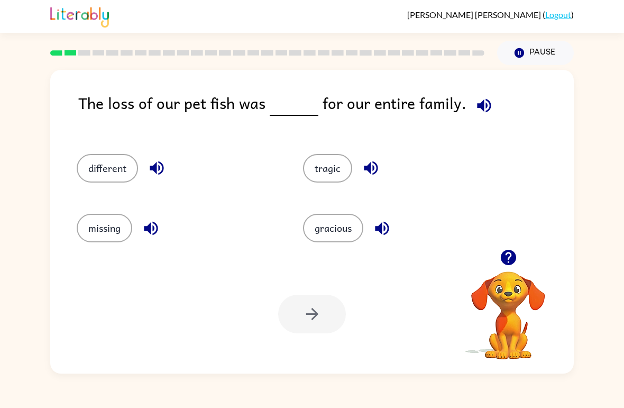
click at [328, 166] on button "tragic" at bounding box center [327, 168] width 49 height 29
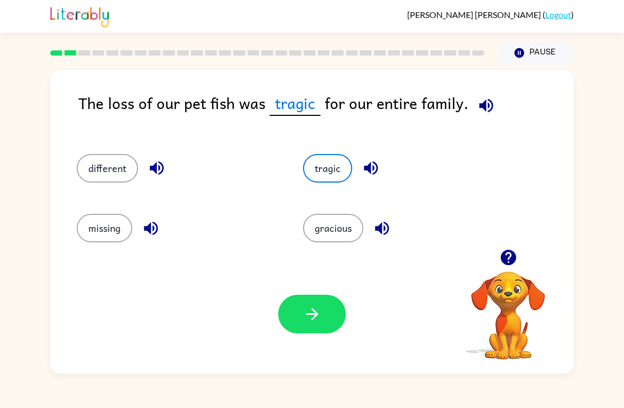
click at [321, 310] on icon "button" at bounding box center [312, 314] width 19 height 19
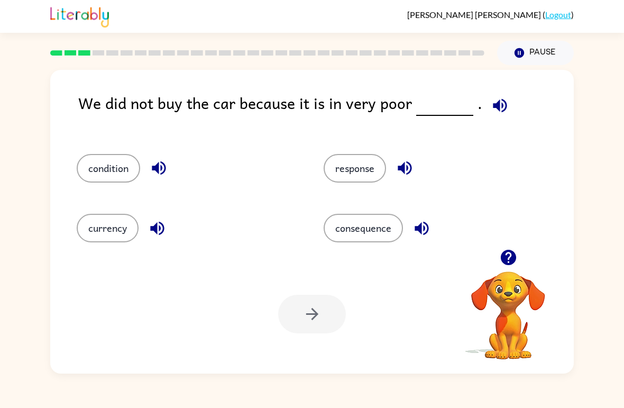
click at [495, 101] on icon "button" at bounding box center [500, 105] width 14 height 14
click at [95, 162] on button "condition" at bounding box center [108, 168] width 63 height 29
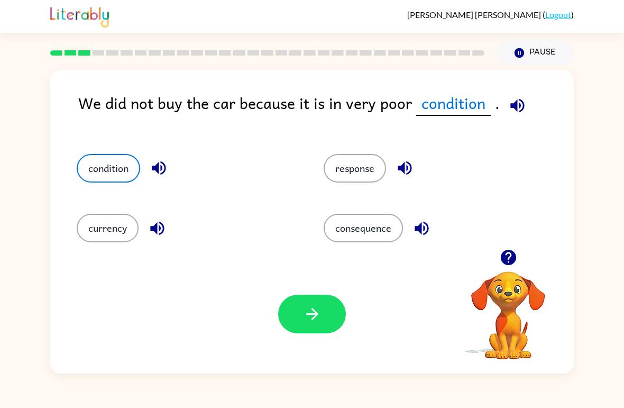
click at [295, 308] on button "button" at bounding box center [312, 314] width 68 height 39
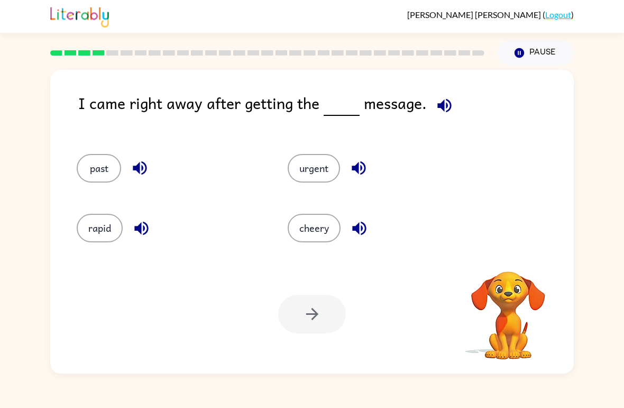
click at [441, 97] on icon "button" at bounding box center [444, 105] width 19 height 19
click at [443, 98] on icon "button" at bounding box center [444, 105] width 19 height 19
click at [445, 97] on icon "button" at bounding box center [444, 105] width 19 height 19
click at [438, 106] on icon "button" at bounding box center [444, 105] width 14 height 14
click at [312, 171] on button "urgent" at bounding box center [314, 168] width 52 height 29
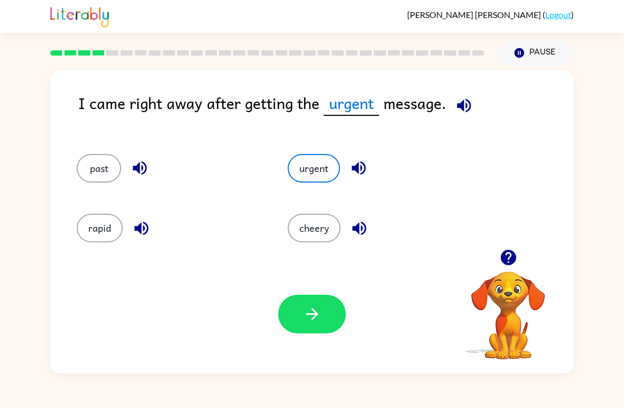
click at [296, 319] on button "button" at bounding box center [312, 314] width 68 height 39
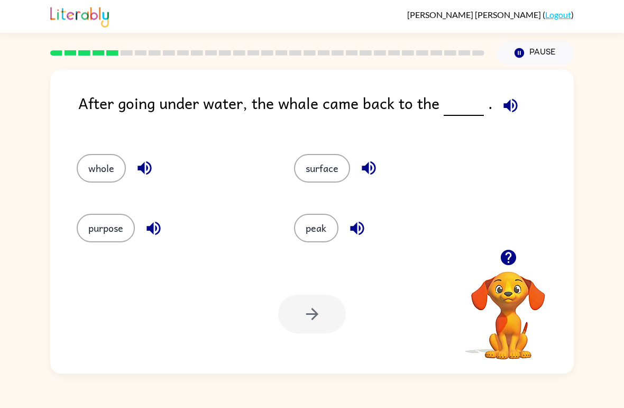
click at [512, 103] on icon "button" at bounding box center [510, 105] width 14 height 14
click at [327, 171] on button "surface" at bounding box center [322, 168] width 56 height 29
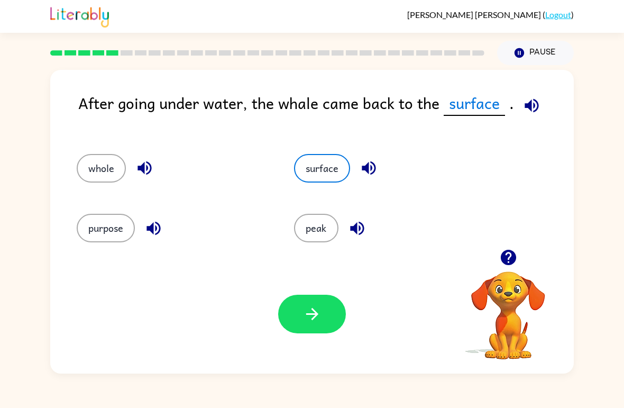
click at [317, 327] on button "button" at bounding box center [312, 314] width 68 height 39
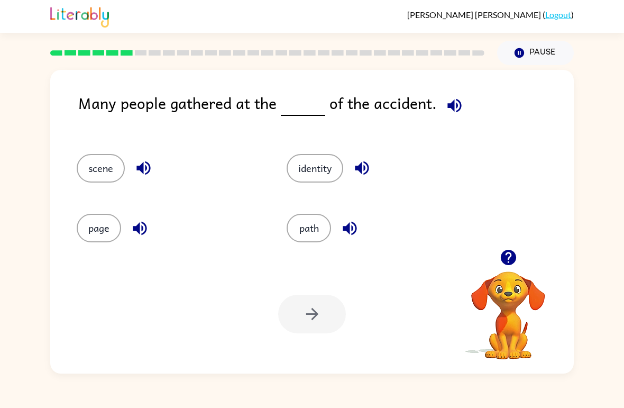
click at [454, 97] on icon "button" at bounding box center [454, 105] width 19 height 19
click at [323, 165] on button "identity" at bounding box center [315, 168] width 57 height 29
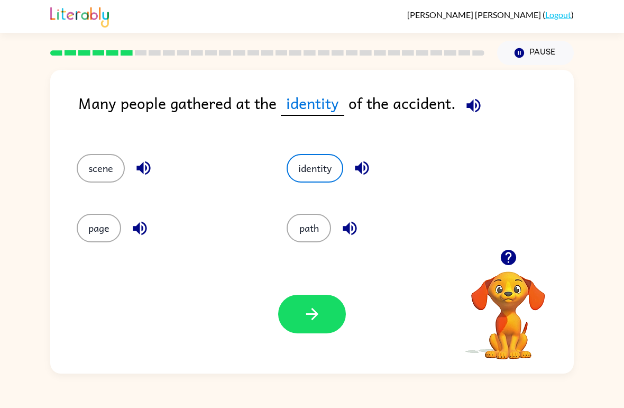
click at [322, 302] on button "button" at bounding box center [312, 314] width 68 height 39
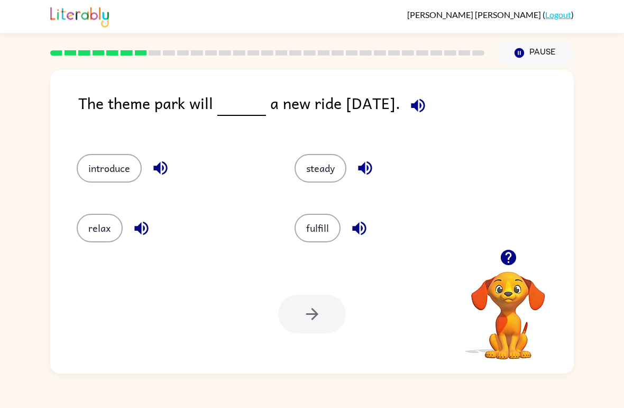
click at [558, 13] on link "Logout" at bounding box center [558, 15] width 26 height 10
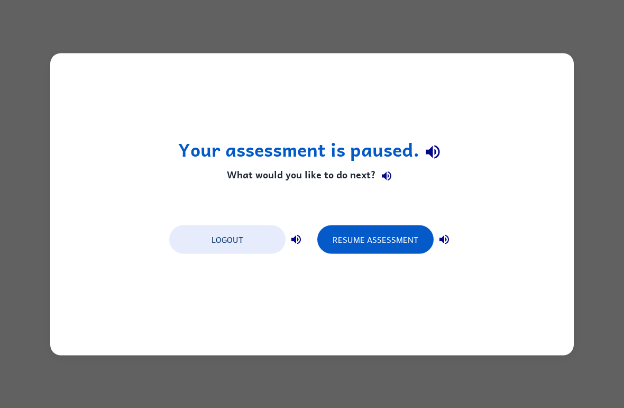
click at [249, 232] on button "Logout" at bounding box center [227, 239] width 116 height 29
